Goal: Information Seeking & Learning: Learn about a topic

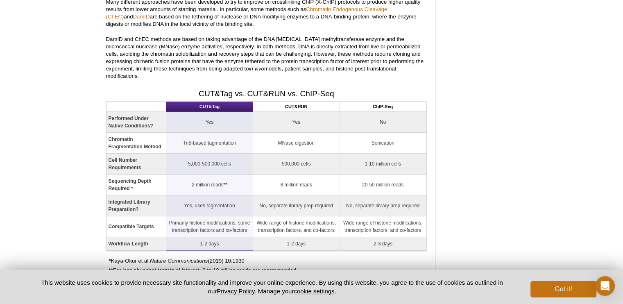
drag, startPoint x: 629, startPoint y: 24, endPoint x: 625, endPoint y: 95, distance: 71.4
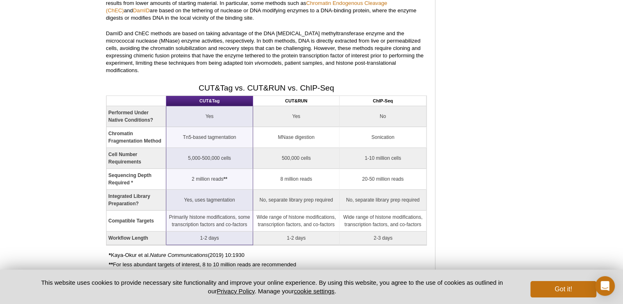
scroll to position [835, 0]
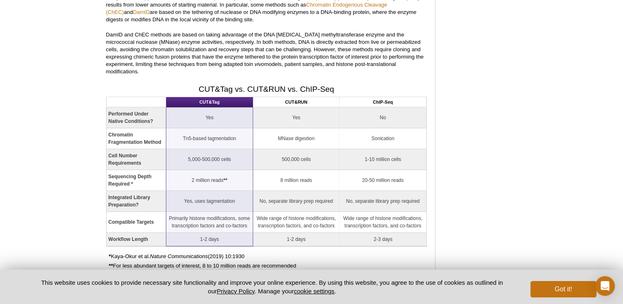
drag, startPoint x: 356, startPoint y: 143, endPoint x: 317, endPoint y: 147, distance: 39.1
click at [317, 149] on td "500,000 cells" at bounding box center [296, 159] width 86 height 21
drag, startPoint x: 317, startPoint y: 147, endPoint x: 297, endPoint y: 163, distance: 25.9
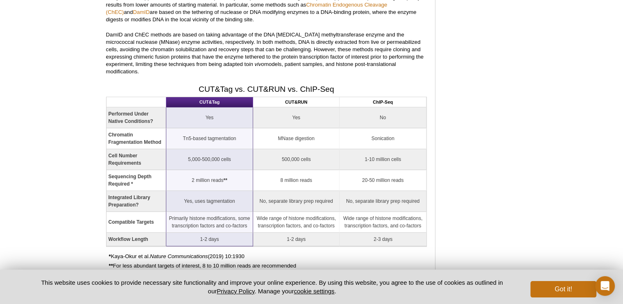
click at [297, 170] on td "8 million reads" at bounding box center [296, 180] width 86 height 21
drag, startPoint x: 297, startPoint y: 163, endPoint x: 561, endPoint y: 226, distance: 271.5
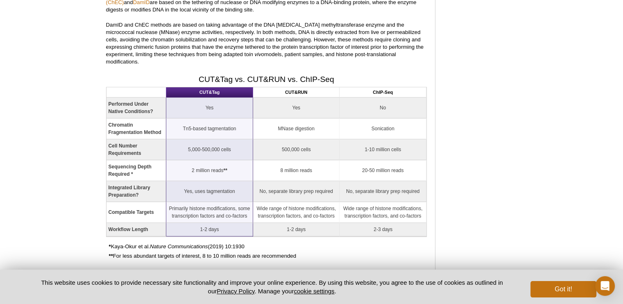
scroll to position [849, 0]
